Goal: Task Accomplishment & Management: Manage account settings

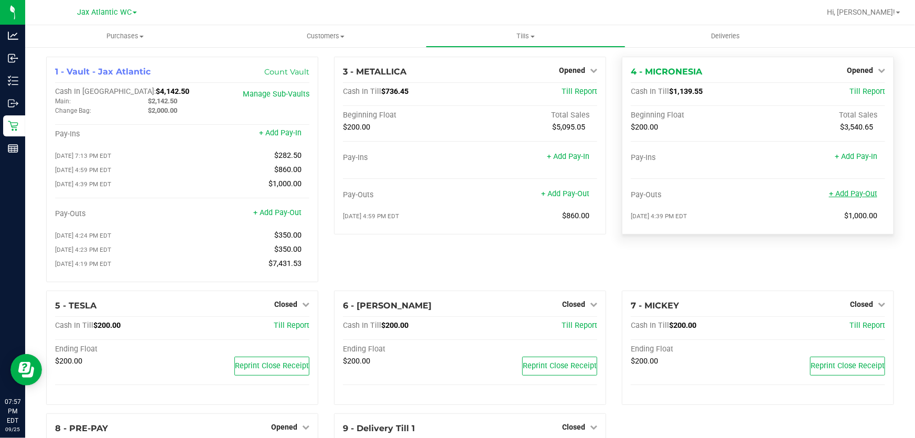
click at [857, 194] on link "+ Add Pay-Out" at bounding box center [853, 193] width 48 height 9
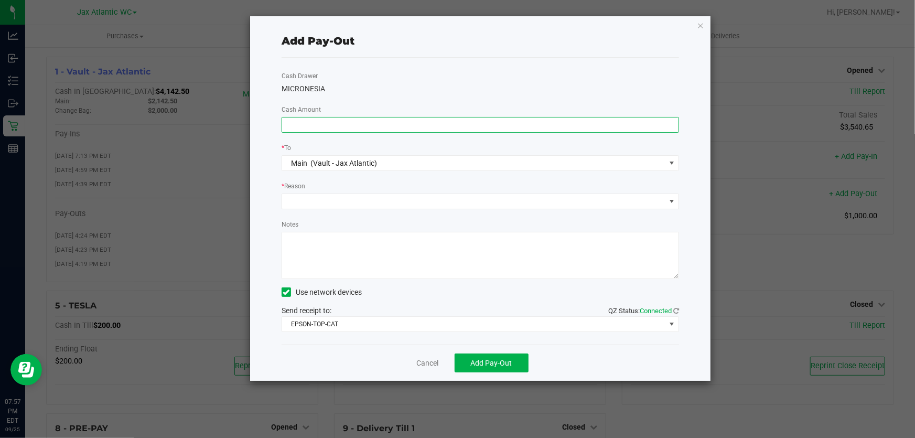
click at [496, 121] on input at bounding box center [480, 124] width 396 height 15
type input "$810.00"
click at [455, 97] on div "Cash Drawer MICRONESIA Cash Amount $810.00 * To Main (Vault - Jax Atlantic) * R…" at bounding box center [479, 201] width 397 height 287
click at [354, 208] on span at bounding box center [473, 201] width 383 height 15
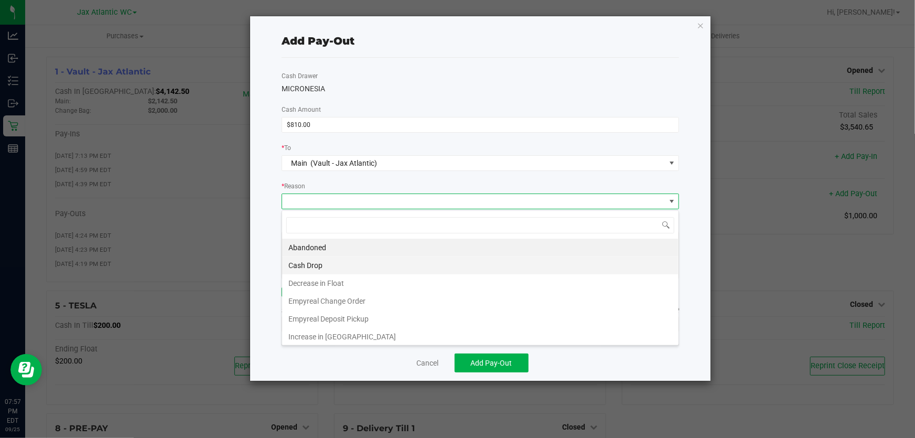
scroll to position [16, 398]
click at [333, 257] on li "Cash Drop" at bounding box center [480, 265] width 396 height 18
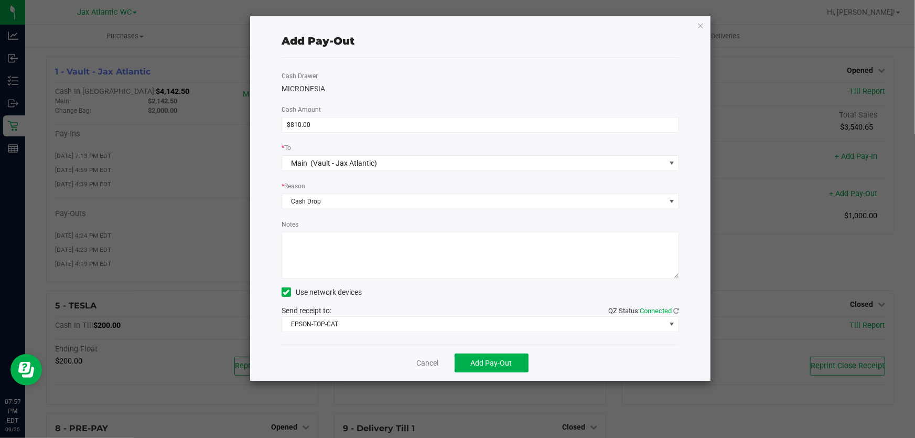
click at [343, 252] on textarea "Notes" at bounding box center [479, 255] width 397 height 47
type textarea "cash drop-AP"
click at [357, 318] on span "EPSON-TOP-CAT" at bounding box center [473, 324] width 383 height 15
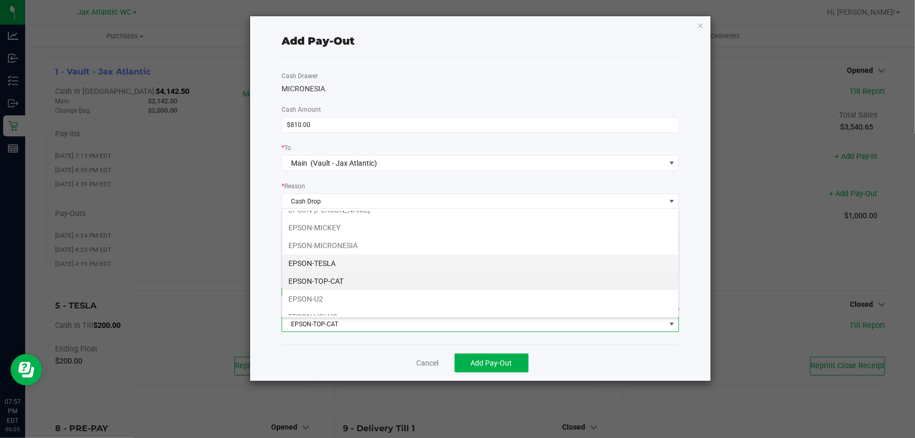
scroll to position [55, 0]
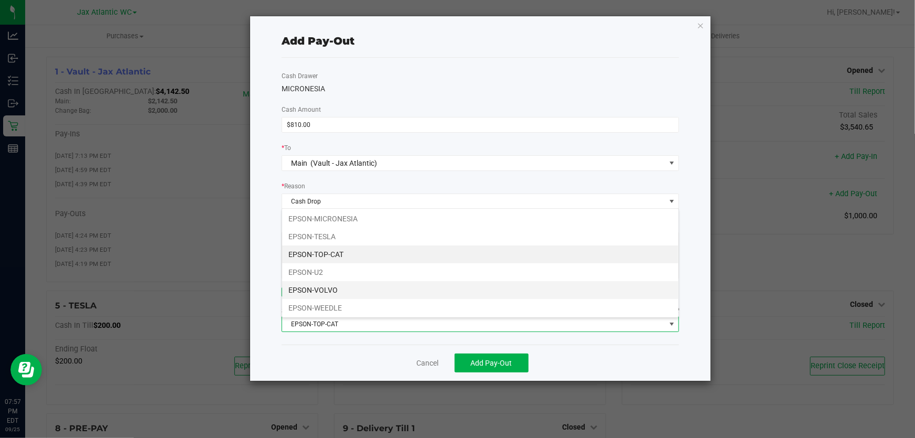
click at [353, 281] on li "EPSON-VOLVO" at bounding box center [480, 290] width 396 height 18
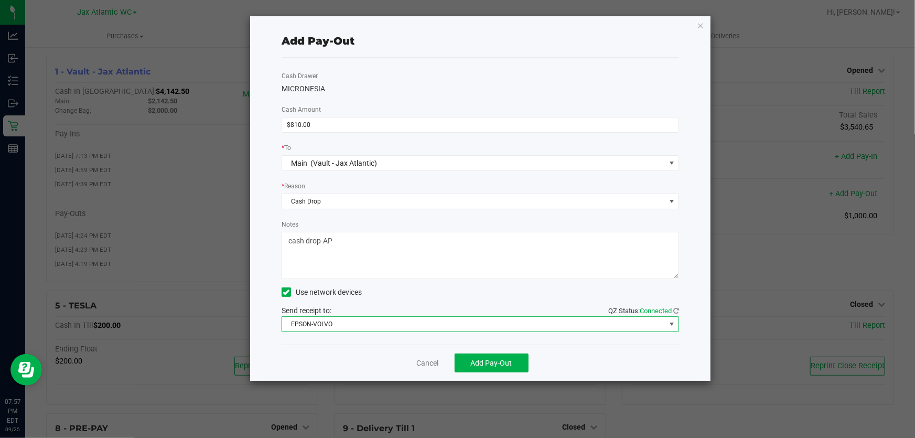
click at [335, 323] on span "EPSON-VOLVO" at bounding box center [473, 324] width 383 height 15
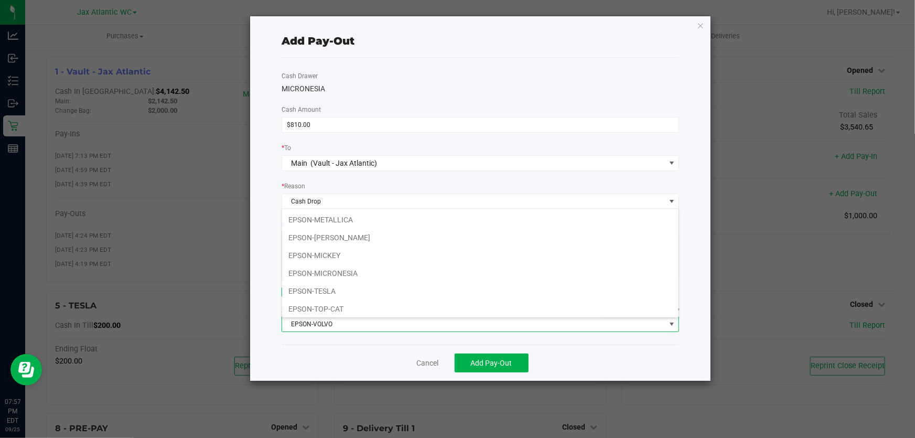
scroll to position [16, 398]
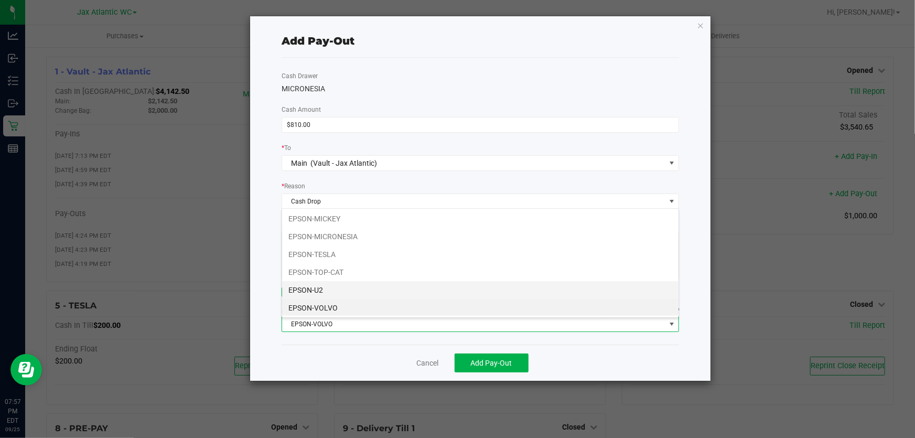
click at [360, 296] on li "EPSON-U2" at bounding box center [480, 290] width 396 height 18
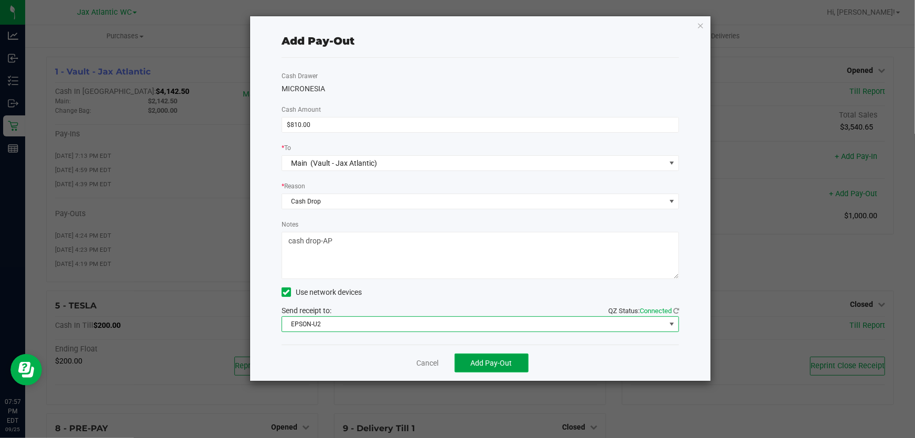
click at [493, 367] on span "Add Pay-Out" at bounding box center [491, 362] width 41 height 8
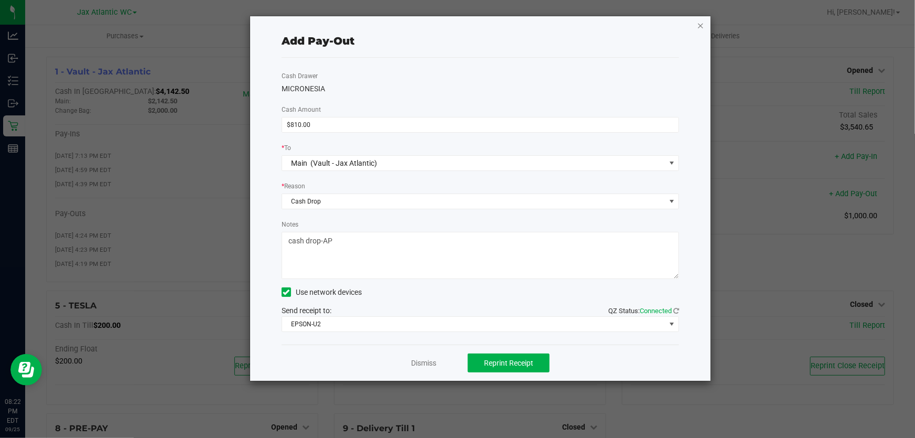
click at [698, 24] on icon "button" at bounding box center [699, 25] width 7 height 13
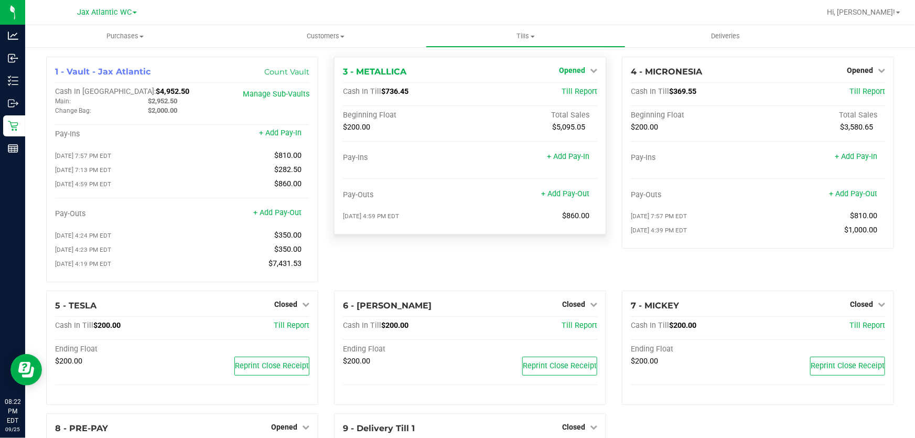
click at [590, 70] on icon at bounding box center [593, 70] width 7 height 7
click at [576, 64] on div "Opened" at bounding box center [578, 70] width 38 height 13
click at [590, 71] on icon at bounding box center [593, 70] width 7 height 7
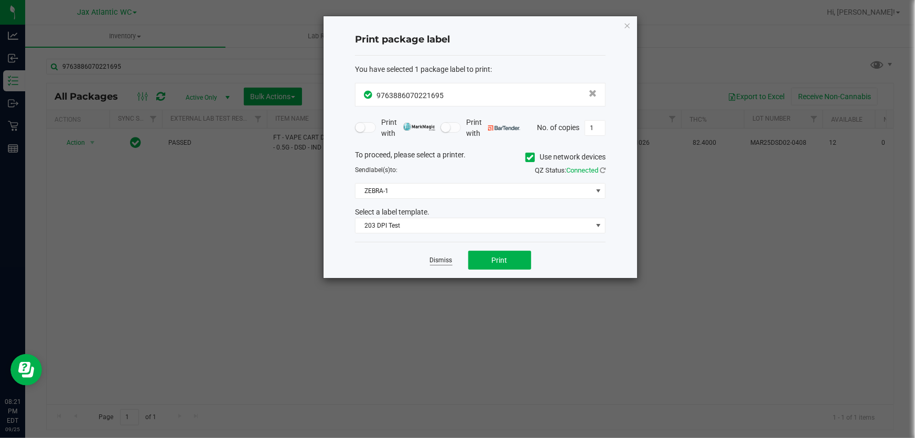
click at [433, 260] on link "Dismiss" at bounding box center [441, 260] width 23 height 9
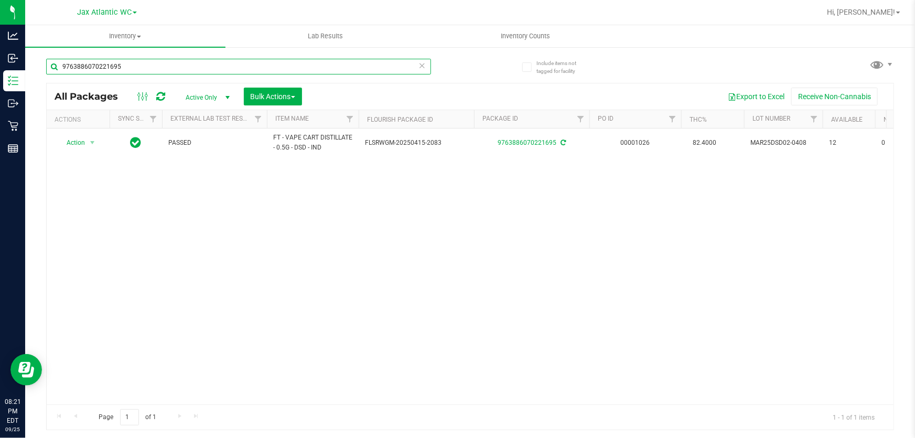
click at [161, 66] on input "9763886070221695" at bounding box center [238, 67] width 385 height 16
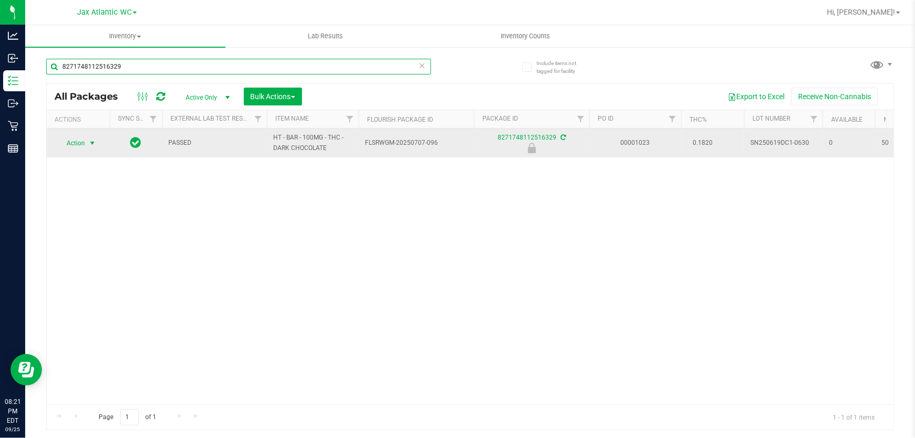
type input "8271748112516329"
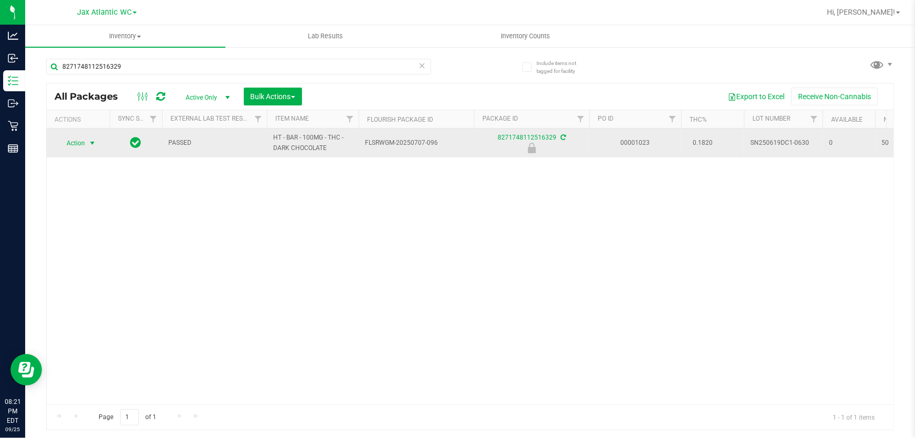
click at [79, 142] on span "Action" at bounding box center [71, 143] width 28 height 15
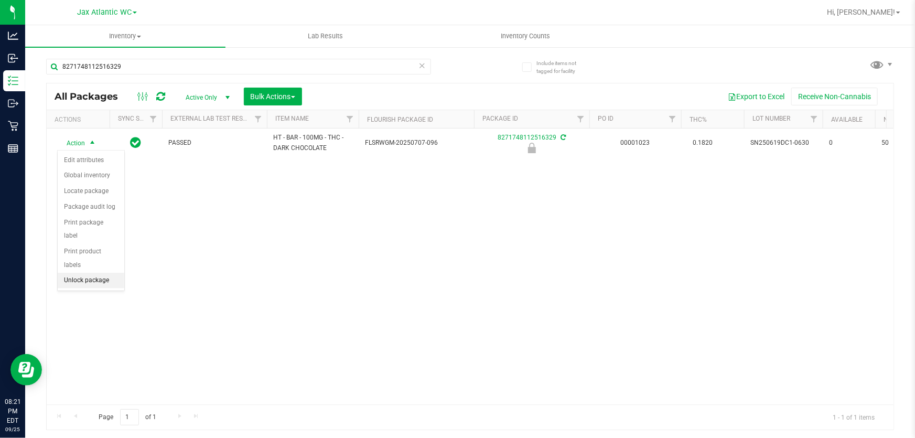
click at [107, 273] on li "Unlock package" at bounding box center [91, 281] width 67 height 16
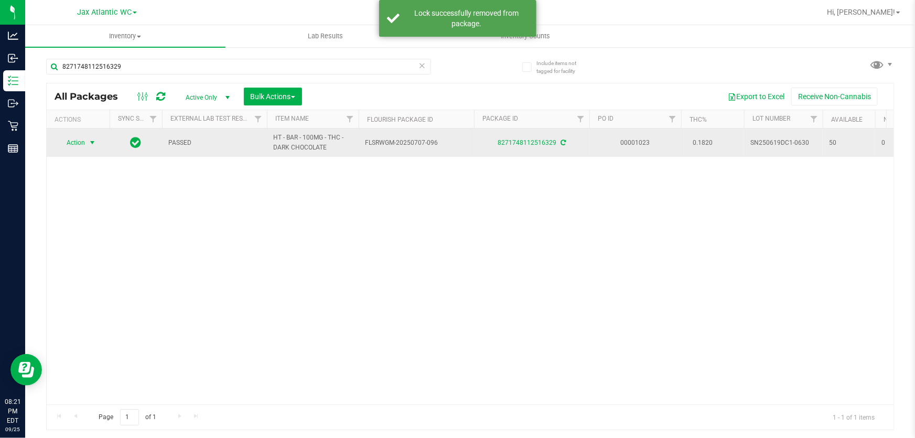
click at [79, 142] on span "Action" at bounding box center [71, 142] width 28 height 15
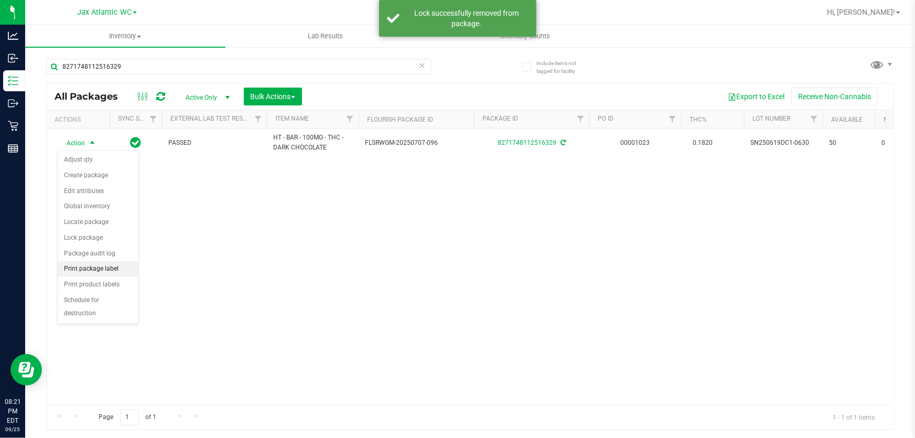
click at [118, 268] on li "Print package label" at bounding box center [98, 269] width 81 height 16
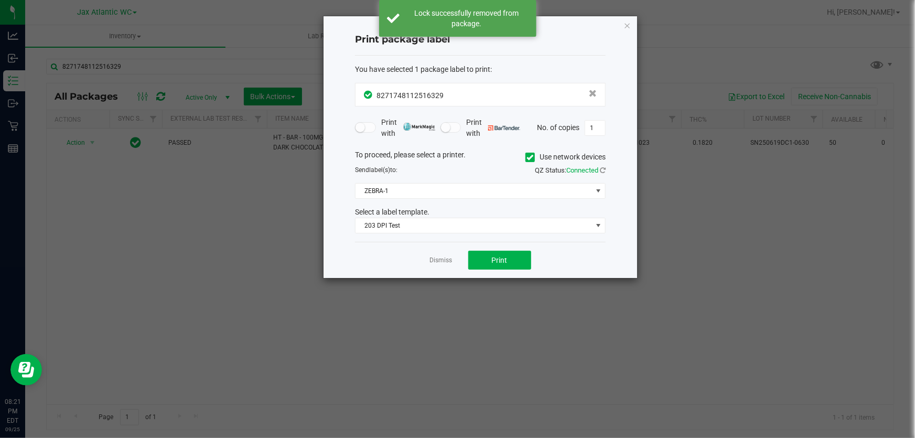
click at [497, 273] on div "Dismiss Print" at bounding box center [480, 260] width 251 height 36
click at [495, 268] on button "Print" at bounding box center [499, 260] width 63 height 19
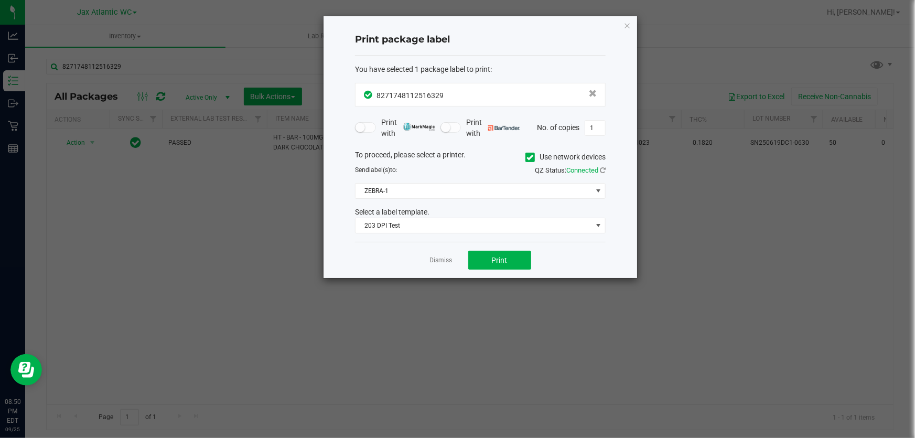
click at [625, 25] on icon "button" at bounding box center [626, 25] width 7 height 13
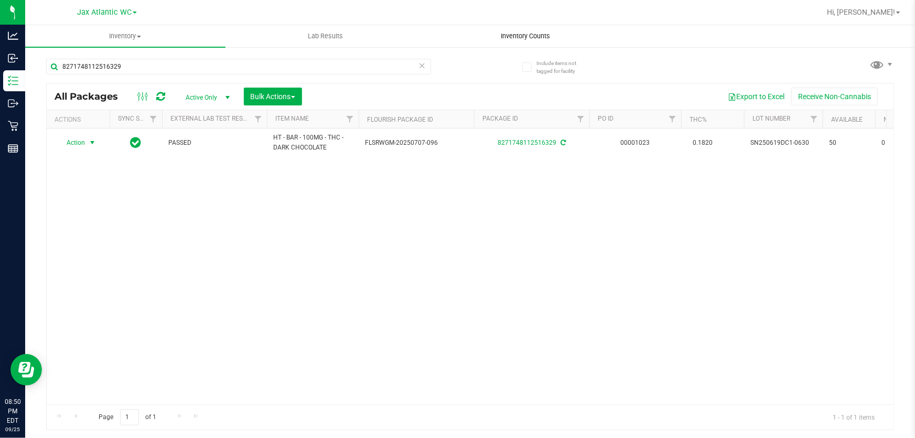
click at [534, 33] on span "Inventory Counts" at bounding box center [526, 35] width 78 height 9
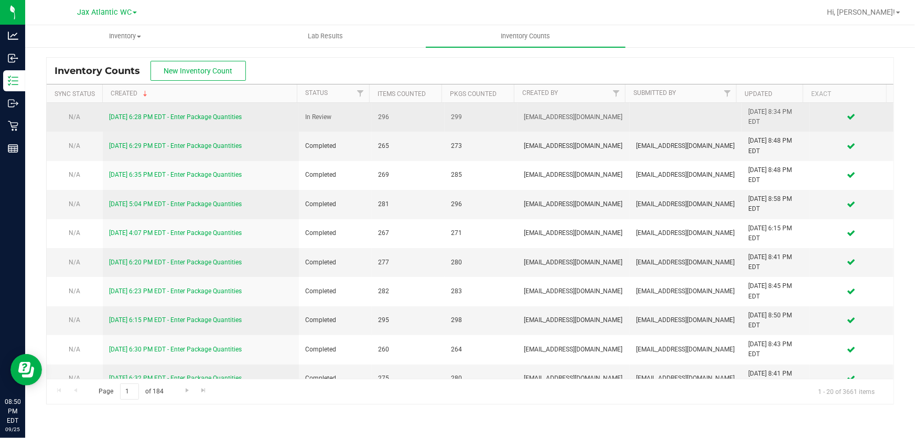
click at [170, 118] on link "9/25/25 6:28 PM EDT - Enter Package Quantities" at bounding box center [175, 116] width 133 height 7
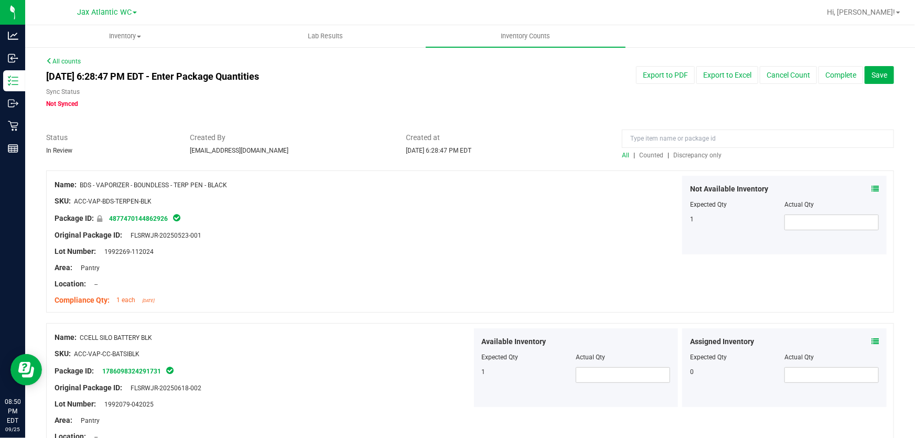
click at [704, 151] on span "Discrepancy only" at bounding box center [697, 154] width 48 height 7
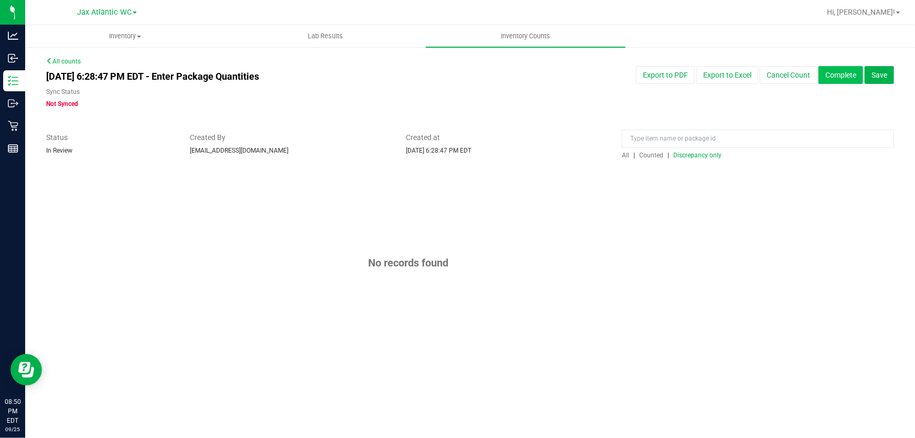
click at [827, 79] on button "Complete" at bounding box center [840, 75] width 45 height 18
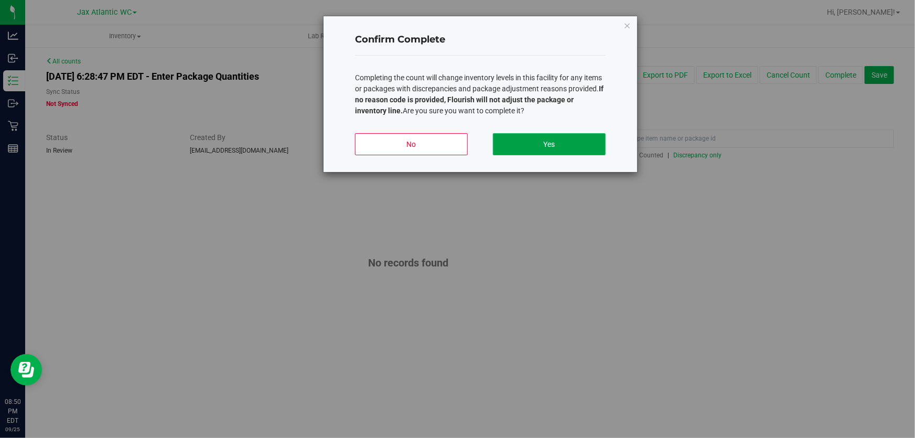
click at [538, 152] on button "Yes" at bounding box center [549, 144] width 113 height 22
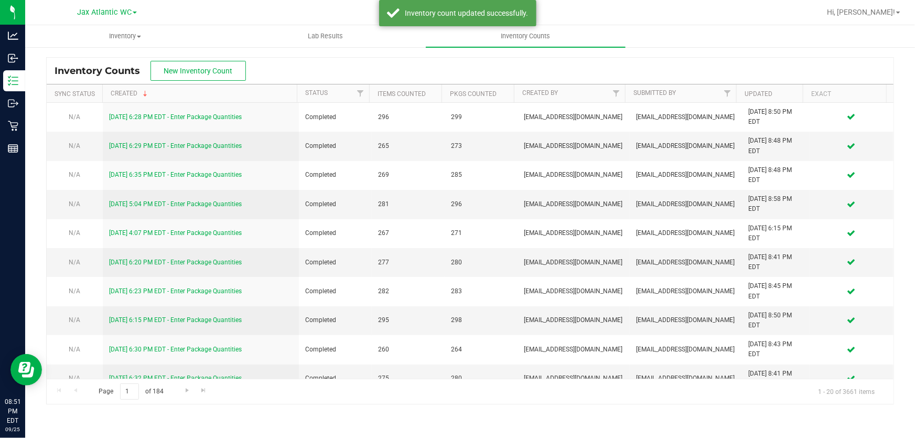
drag, startPoint x: 878, startPoint y: 13, endPoint x: 878, endPoint y: 18, distance: 5.3
click at [877, 13] on span "Hi, [PERSON_NAME]!" at bounding box center [860, 12] width 68 height 8
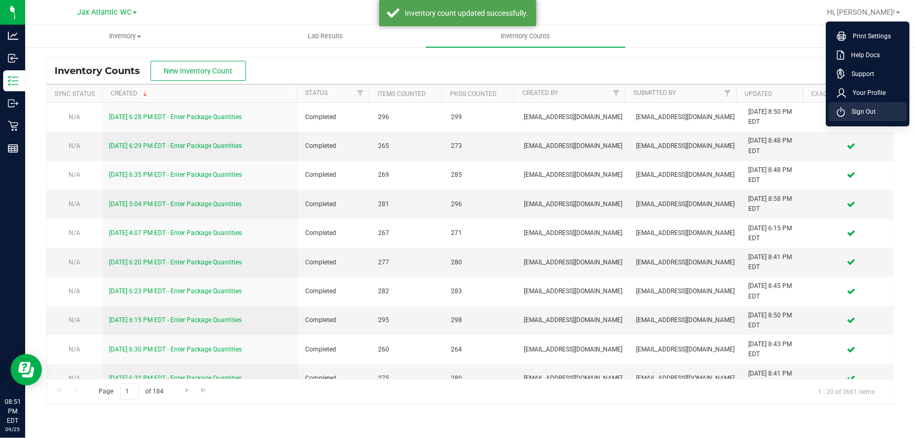
click at [866, 109] on span "Sign Out" at bounding box center [860, 111] width 30 height 10
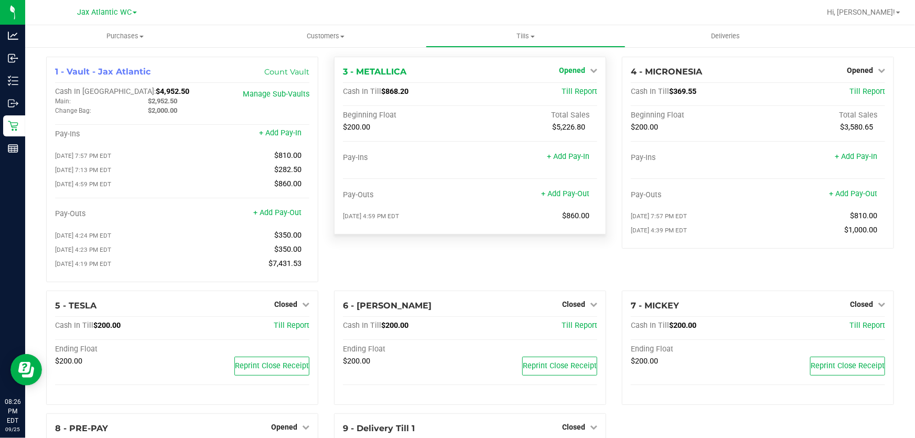
click at [573, 68] on span "Opened" at bounding box center [572, 70] width 26 height 8
click at [581, 89] on link "Close Till" at bounding box center [573, 92] width 28 height 8
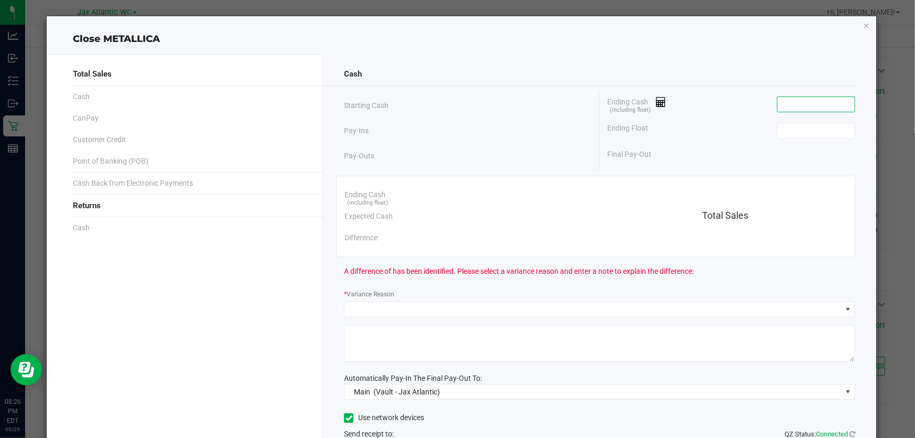
click at [798, 102] on input at bounding box center [815, 104] width 77 height 15
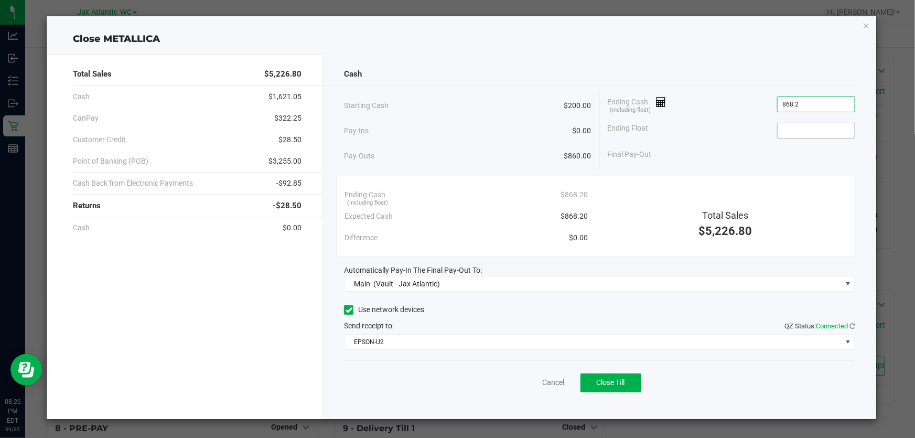
type input "$868.20"
click at [825, 133] on input at bounding box center [815, 130] width 77 height 15
type input "$200.00"
click at [746, 143] on div "Ending Cash (including float) $868.20 Ending Float $200.00 Final Pay-Out $668.20" at bounding box center [727, 128] width 255 height 74
click at [728, 169] on div "Starting Cash $200.00 Pay-Ins $0.00 Pay-Outs $860.00 Ending Cash (including flo…" at bounding box center [599, 130] width 511 height 79
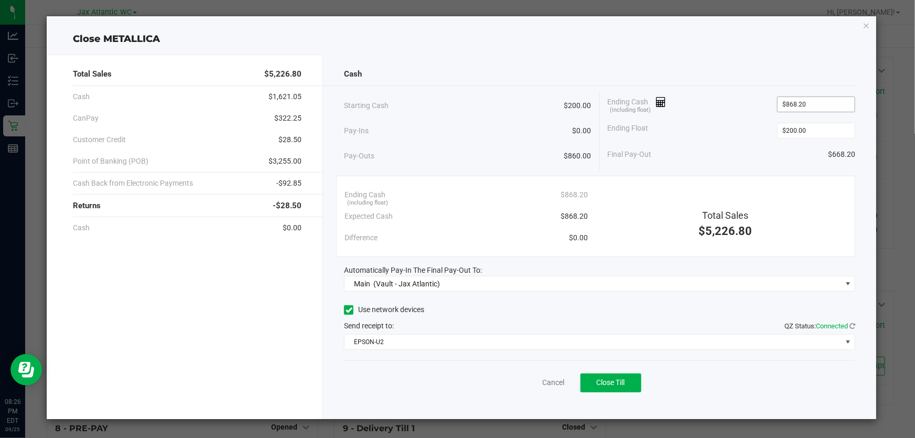
type input "868.2"
click at [814, 105] on input "868.2" at bounding box center [815, 104] width 77 height 15
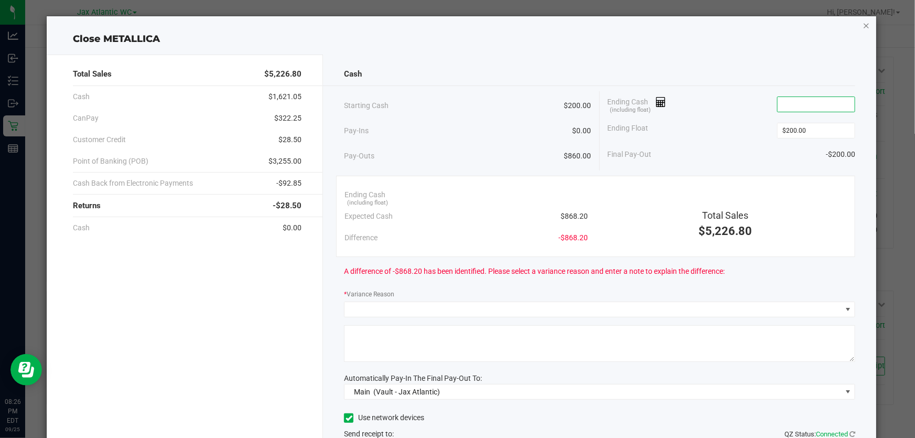
click at [862, 23] on icon "button" at bounding box center [865, 25] width 7 height 13
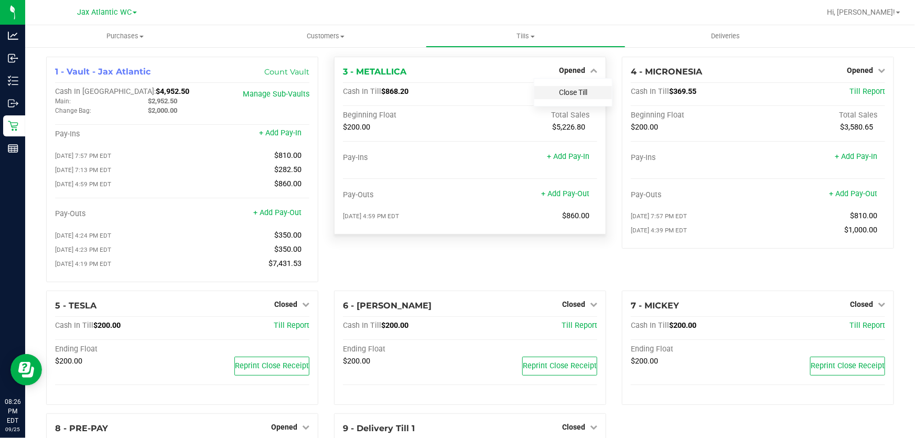
click at [564, 94] on link "Close Till" at bounding box center [573, 92] width 28 height 8
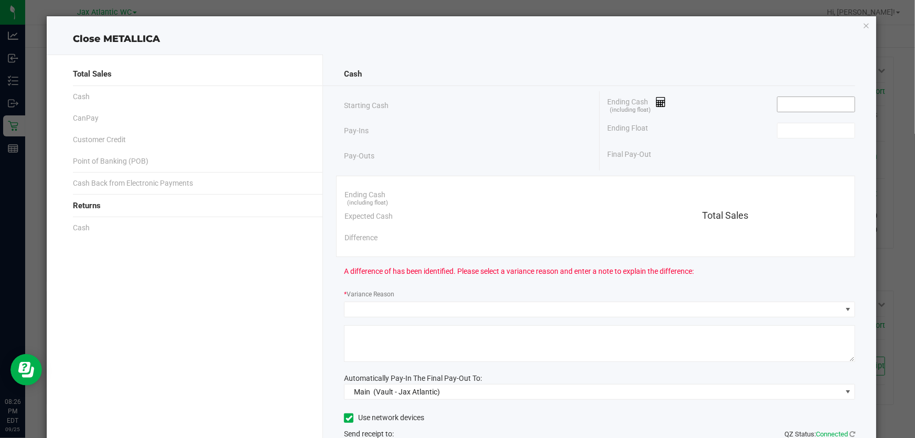
click at [807, 104] on input at bounding box center [815, 104] width 77 height 15
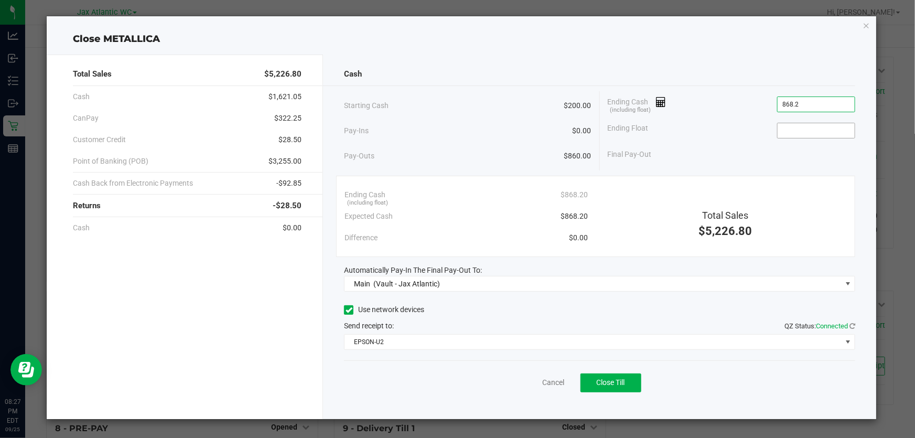
type input "$868.20"
click at [814, 128] on input at bounding box center [815, 130] width 77 height 15
type input "$200.00"
click at [717, 162] on div "Final Pay-Out $668.20" at bounding box center [730, 154] width 247 height 21
click at [597, 379] on span "Close Till" at bounding box center [610, 382] width 28 height 8
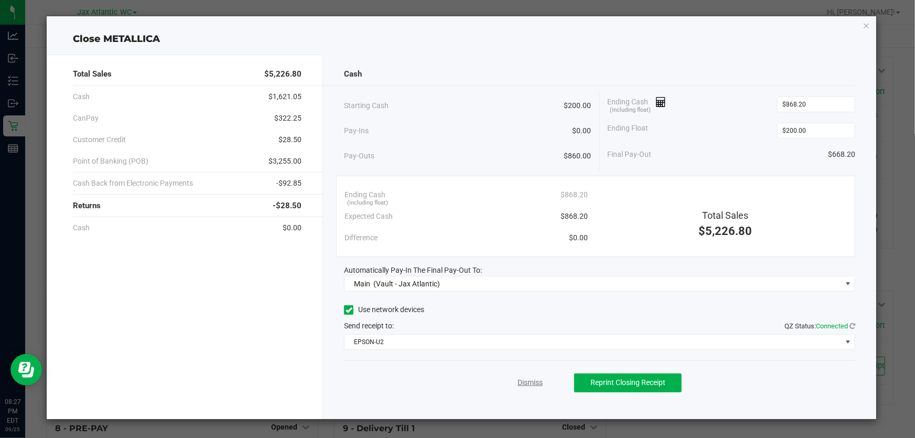
click at [533, 382] on link "Dismiss" at bounding box center [529, 382] width 25 height 11
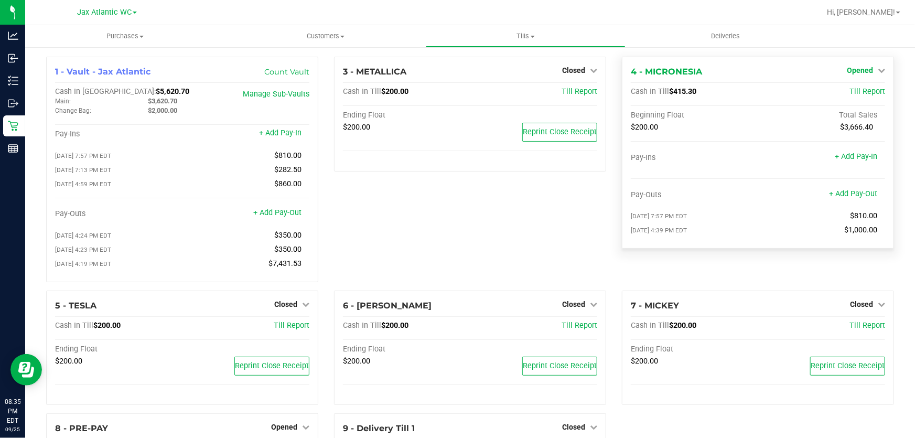
click at [877, 72] on icon at bounding box center [880, 70] width 7 height 7
click at [859, 94] on link "Close Till" at bounding box center [860, 92] width 28 height 8
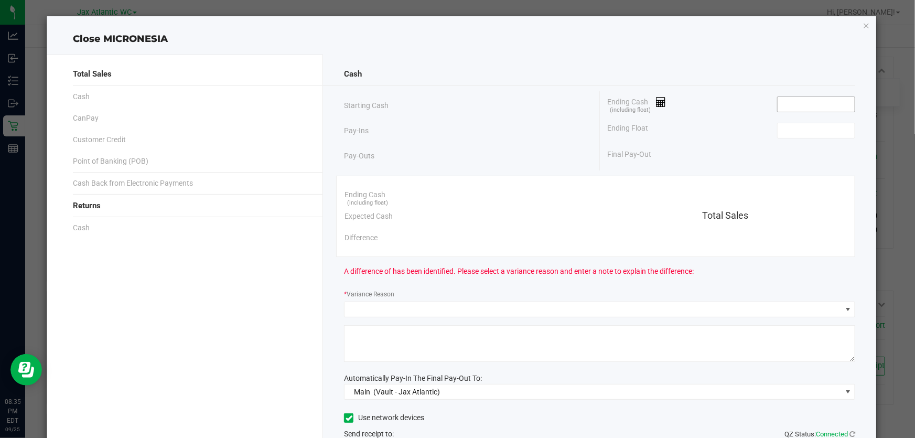
click at [791, 105] on input at bounding box center [815, 104] width 77 height 15
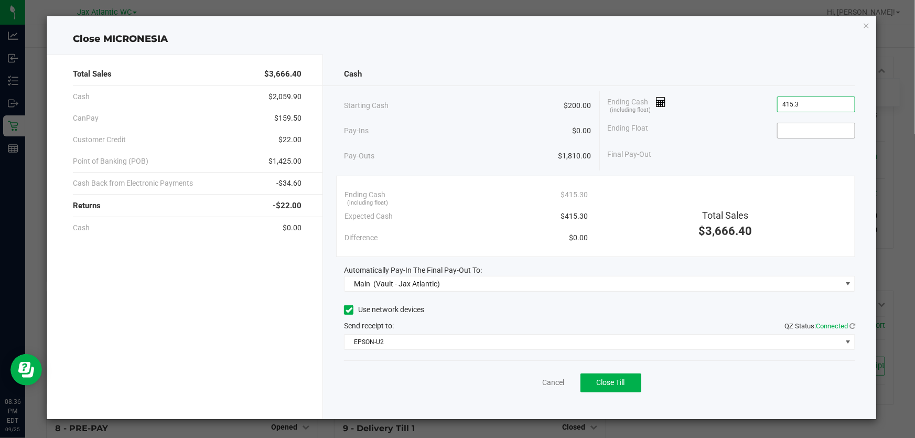
type input "$415.30"
click at [823, 133] on input at bounding box center [815, 130] width 77 height 15
type input "$200.00"
click at [613, 382] on span "Close Till" at bounding box center [610, 382] width 28 height 8
click at [532, 382] on link "Dismiss" at bounding box center [529, 382] width 25 height 11
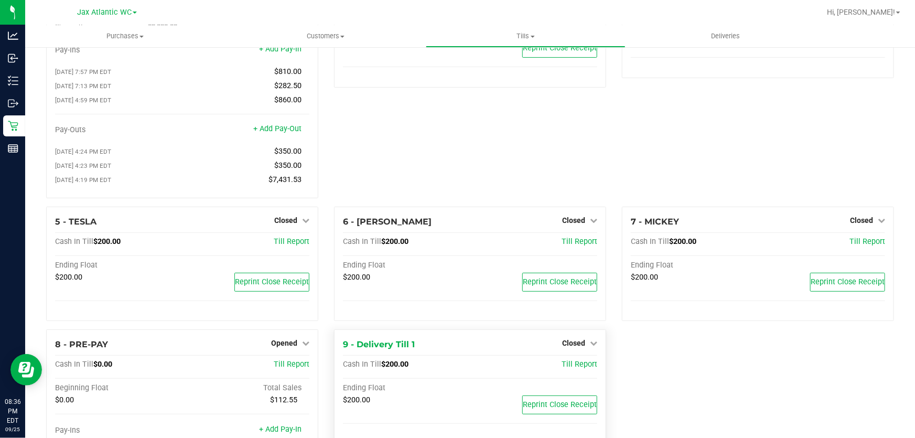
scroll to position [160, 0]
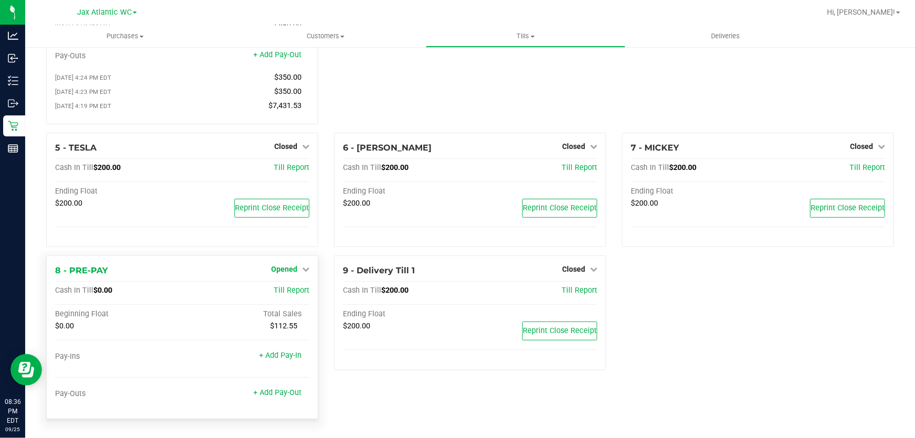
click at [298, 271] on link "Opened" at bounding box center [290, 269] width 38 height 8
click at [302, 291] on div "Close Till" at bounding box center [285, 291] width 78 height 13
click at [277, 291] on link "Close Till" at bounding box center [285, 291] width 28 height 8
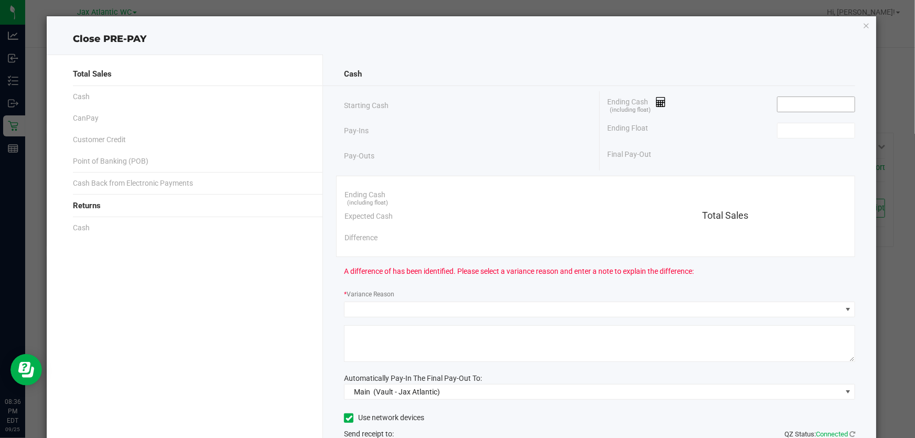
click at [792, 103] on input at bounding box center [815, 104] width 77 height 15
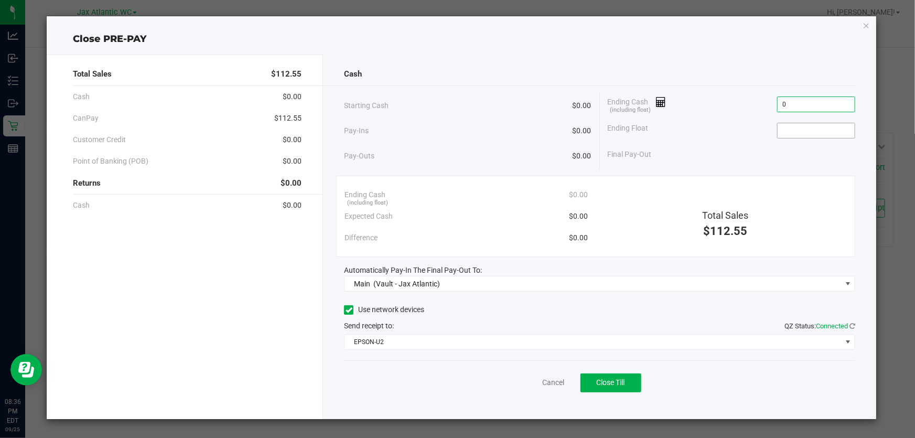
type input "$0.00"
click at [793, 127] on input at bounding box center [815, 130] width 77 height 15
type input "$0.00"
click at [629, 383] on button "Close Till" at bounding box center [610, 382] width 61 height 19
click at [869, 21] on icon "button" at bounding box center [865, 25] width 7 height 13
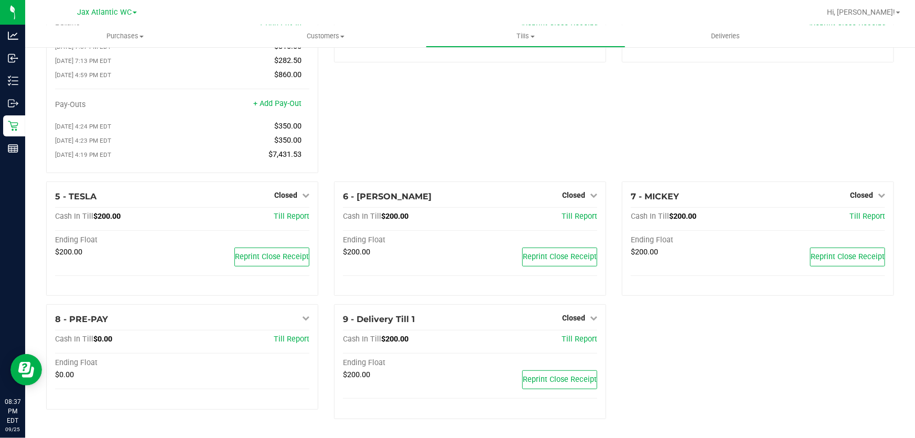
scroll to position [111, 0]
click at [524, 34] on span "Tills" at bounding box center [525, 35] width 199 height 9
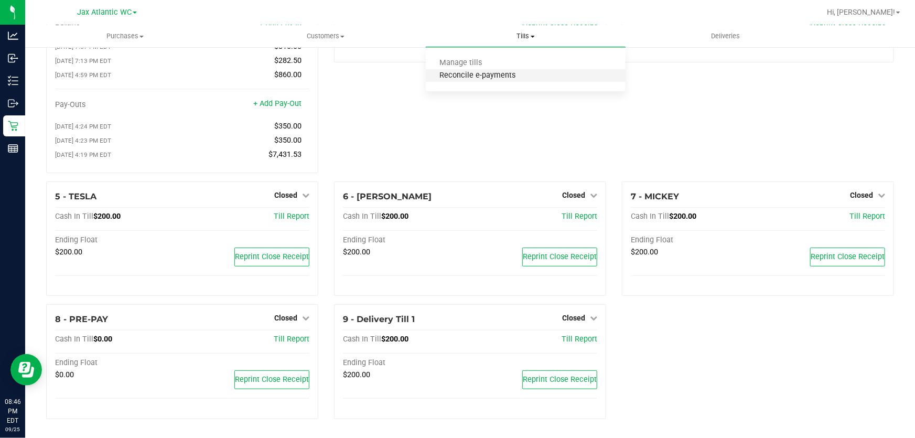
click at [489, 78] on span "Reconcile e-payments" at bounding box center [478, 75] width 104 height 9
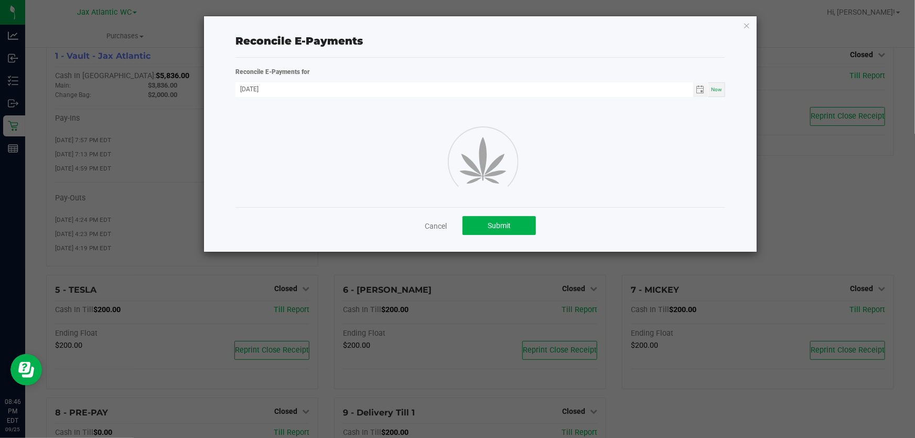
scroll to position [111, 0]
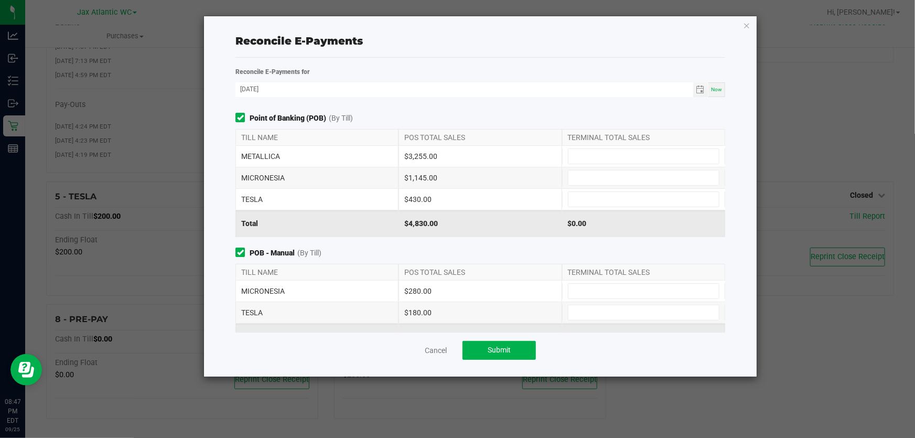
click at [265, 282] on div "MICRONESIA" at bounding box center [316, 290] width 163 height 21
click at [589, 156] on input at bounding box center [643, 156] width 150 height 15
type input "$3,255.00"
click at [586, 178] on input at bounding box center [643, 177] width 150 height 15
type input "$1,145.00"
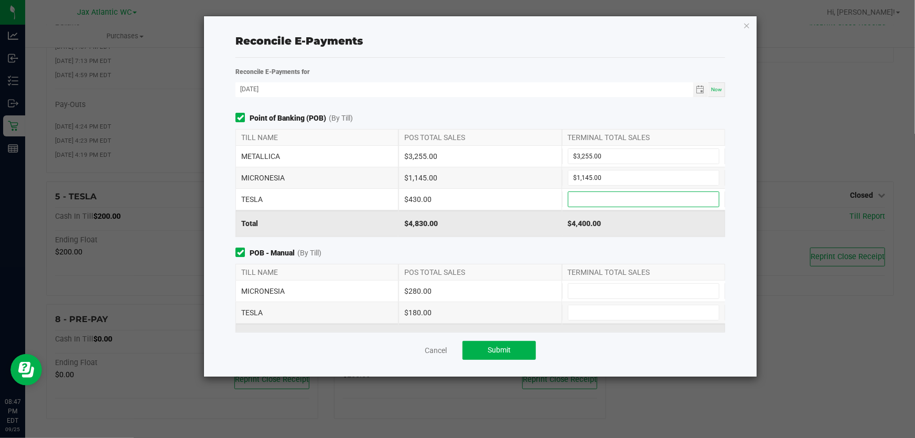
click at [592, 200] on input at bounding box center [643, 199] width 150 height 15
type input "$430.00"
click at [576, 300] on div "MICRONESIA $280.00" at bounding box center [479, 290] width 489 height 21
click at [588, 288] on input at bounding box center [643, 291] width 150 height 15
drag, startPoint x: 611, startPoint y: 299, endPoint x: 587, endPoint y: 299, distance: 24.1
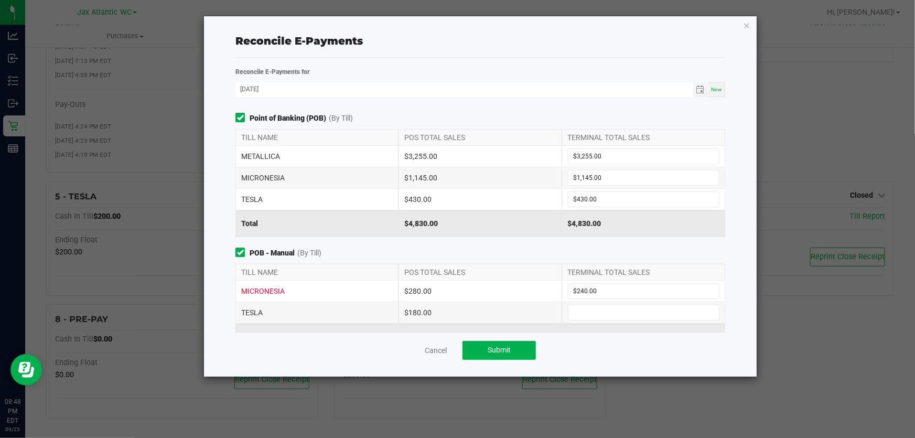
click at [587, 299] on div "MICRONESIA $280.00 $240.00" at bounding box center [479, 290] width 489 height 21
drag, startPoint x: 614, startPoint y: 282, endPoint x: 562, endPoint y: 300, distance: 54.7
click at [561, 300] on div "MICRONESIA $280.00 $240.00" at bounding box center [479, 290] width 489 height 21
click at [596, 290] on input "240" at bounding box center [643, 291] width 150 height 15
click at [597, 290] on input "240" at bounding box center [643, 291] width 150 height 15
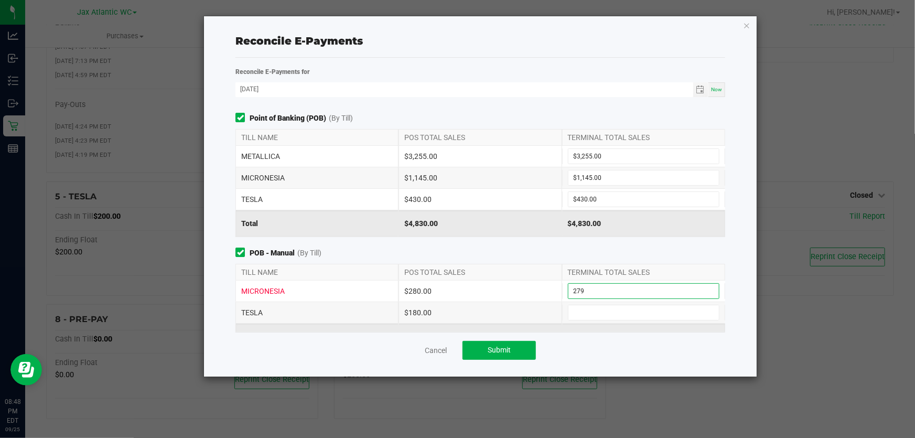
drag, startPoint x: 601, startPoint y: 294, endPoint x: 556, endPoint y: 301, distance: 45.1
click at [556, 301] on div "MICRONESIA $280.00 279 TESLA $180.00" at bounding box center [479, 301] width 489 height 43
type input "$280.00"
click at [578, 306] on input at bounding box center [643, 312] width 150 height 15
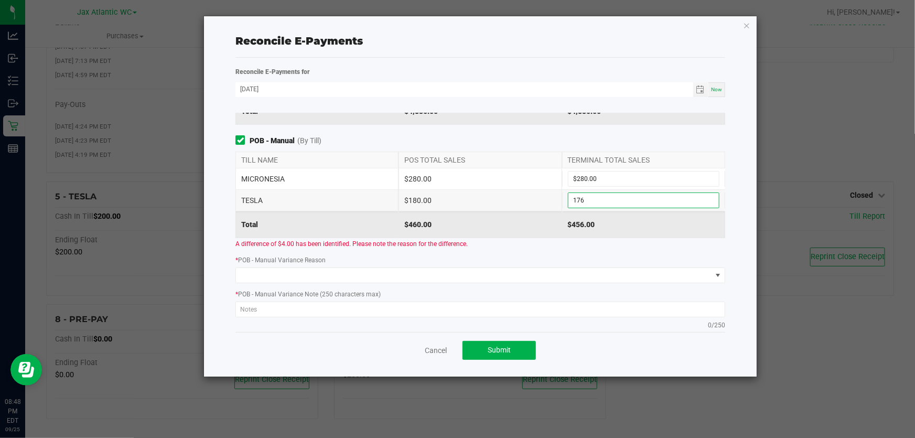
scroll to position [95, 0]
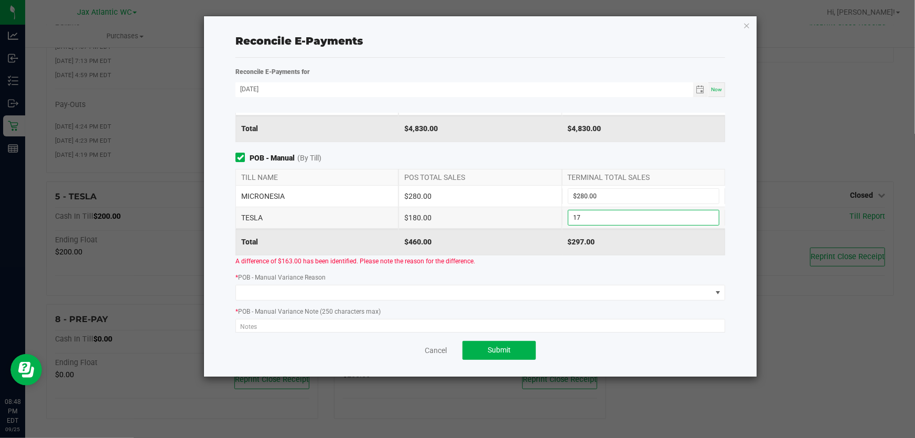
type input "1"
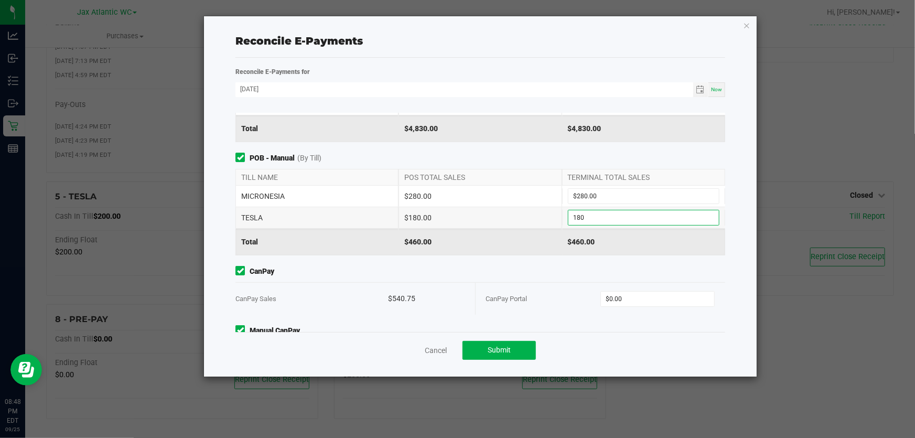
type input "$180.00"
click at [521, 251] on div "$460.00" at bounding box center [479, 241] width 163 height 26
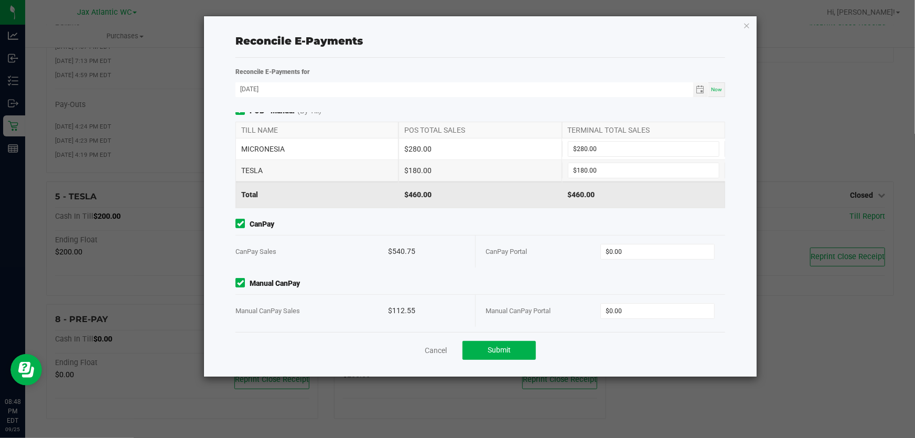
scroll to position [143, 0]
click at [651, 307] on input "0" at bounding box center [657, 310] width 113 height 15
type input "112.55"
type input "0"
type input "$112.55"
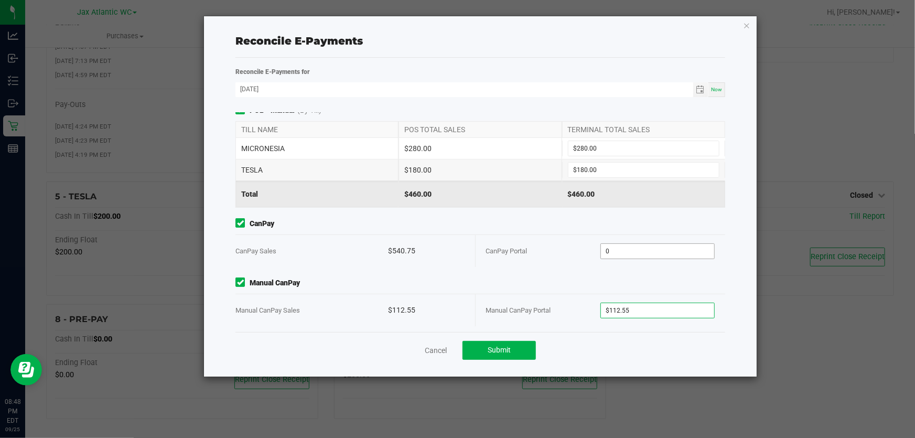
click at [654, 252] on input "0" at bounding box center [657, 251] width 113 height 15
type input "$540.75"
click at [516, 356] on button "Submit" at bounding box center [498, 350] width 73 height 19
